Goal: Check status: Check status

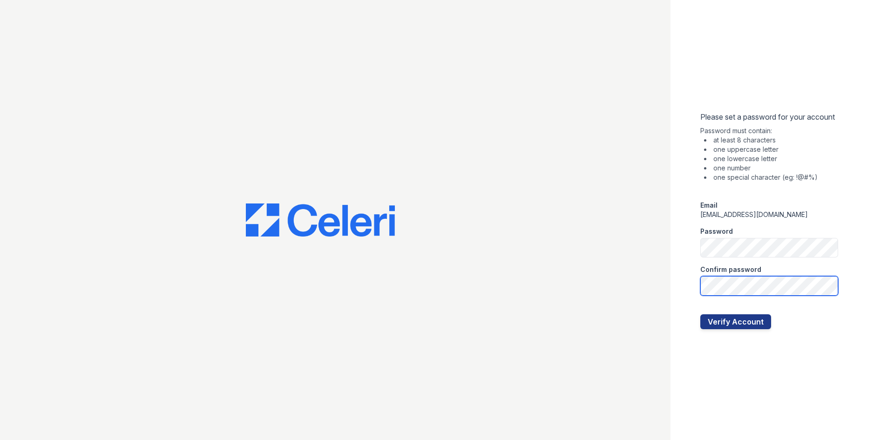
click at [700, 314] on button "Verify Account" at bounding box center [735, 321] width 71 height 15
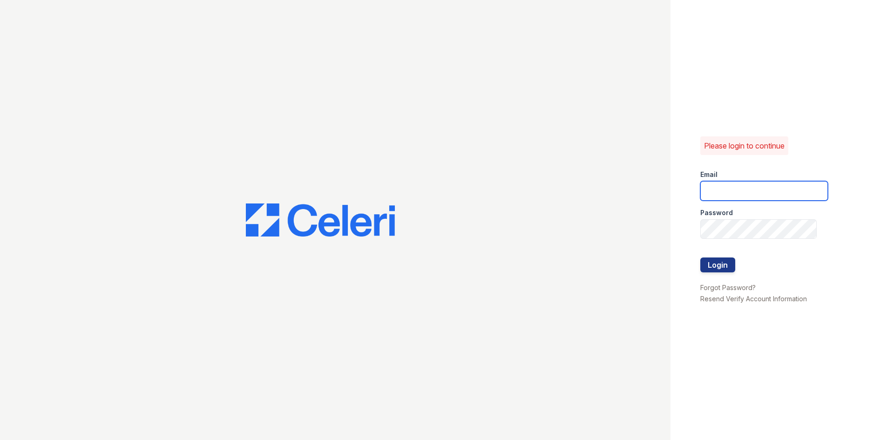
click at [727, 190] on input "email" at bounding box center [764, 191] width 128 height 20
click at [756, 192] on input "email" at bounding box center [764, 191] width 128 height 20
type input "gm@astoriawestnyc.com"
click at [700, 257] on button "Login" at bounding box center [717, 264] width 35 height 15
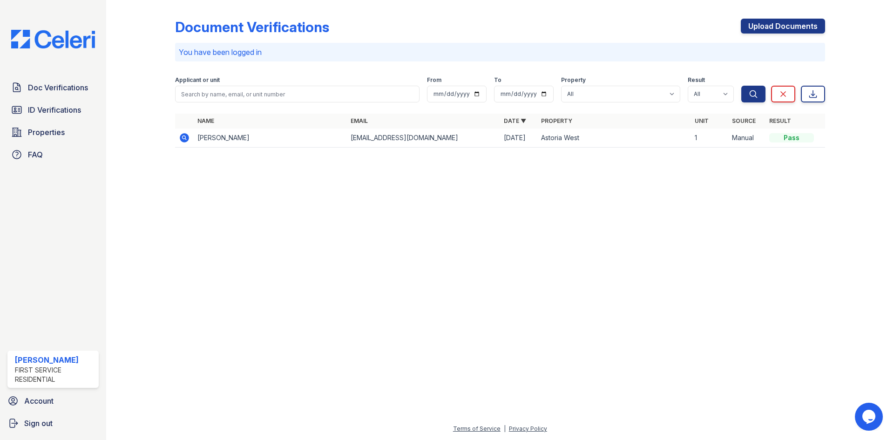
click at [559, 209] on div at bounding box center [500, 297] width 758 height 251
click at [185, 135] on icon at bounding box center [184, 137] width 9 height 9
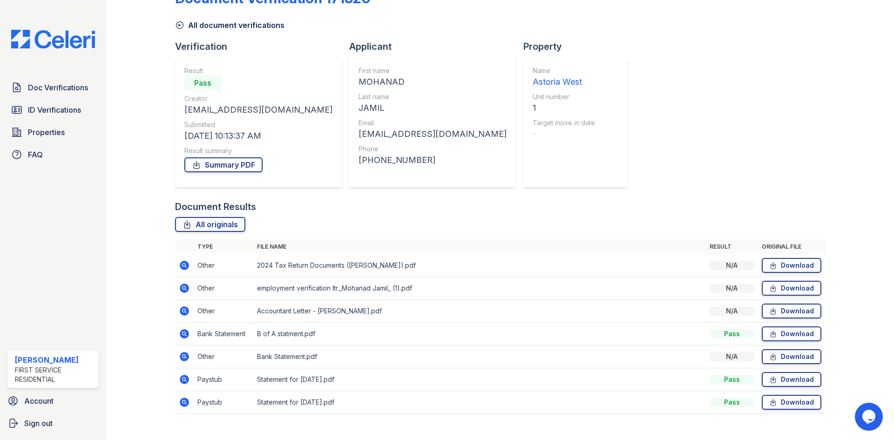
scroll to position [44, 0]
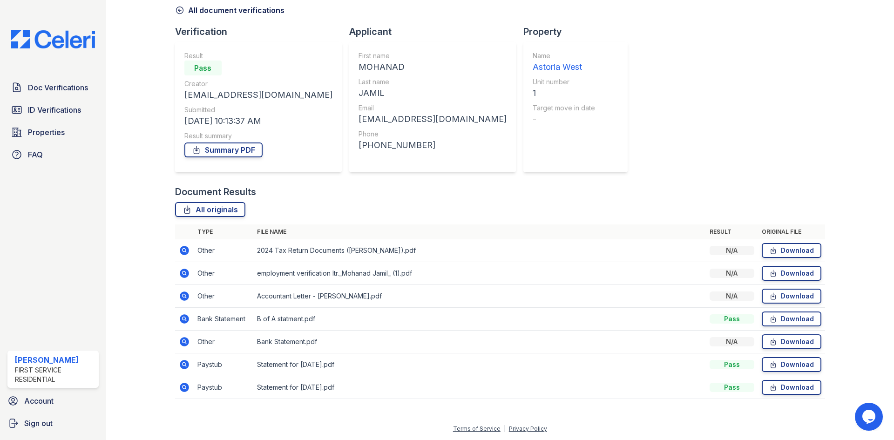
click at [182, 250] on icon at bounding box center [183, 250] width 2 height 2
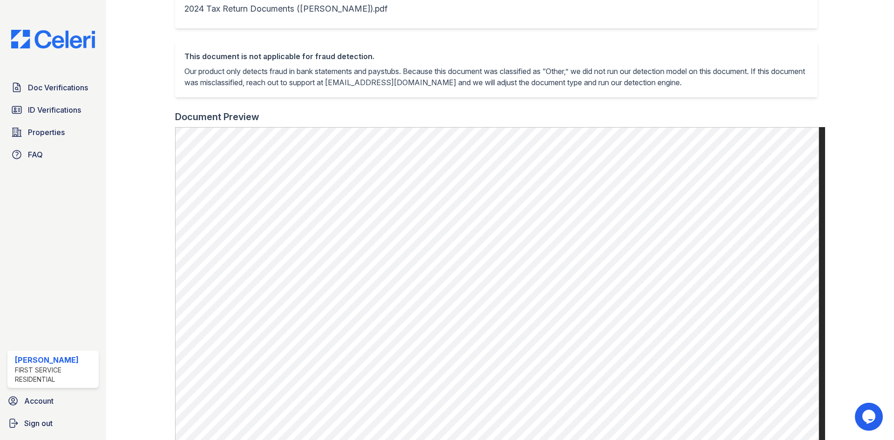
scroll to position [279, 0]
